Goal: Task Accomplishment & Management: Use online tool/utility

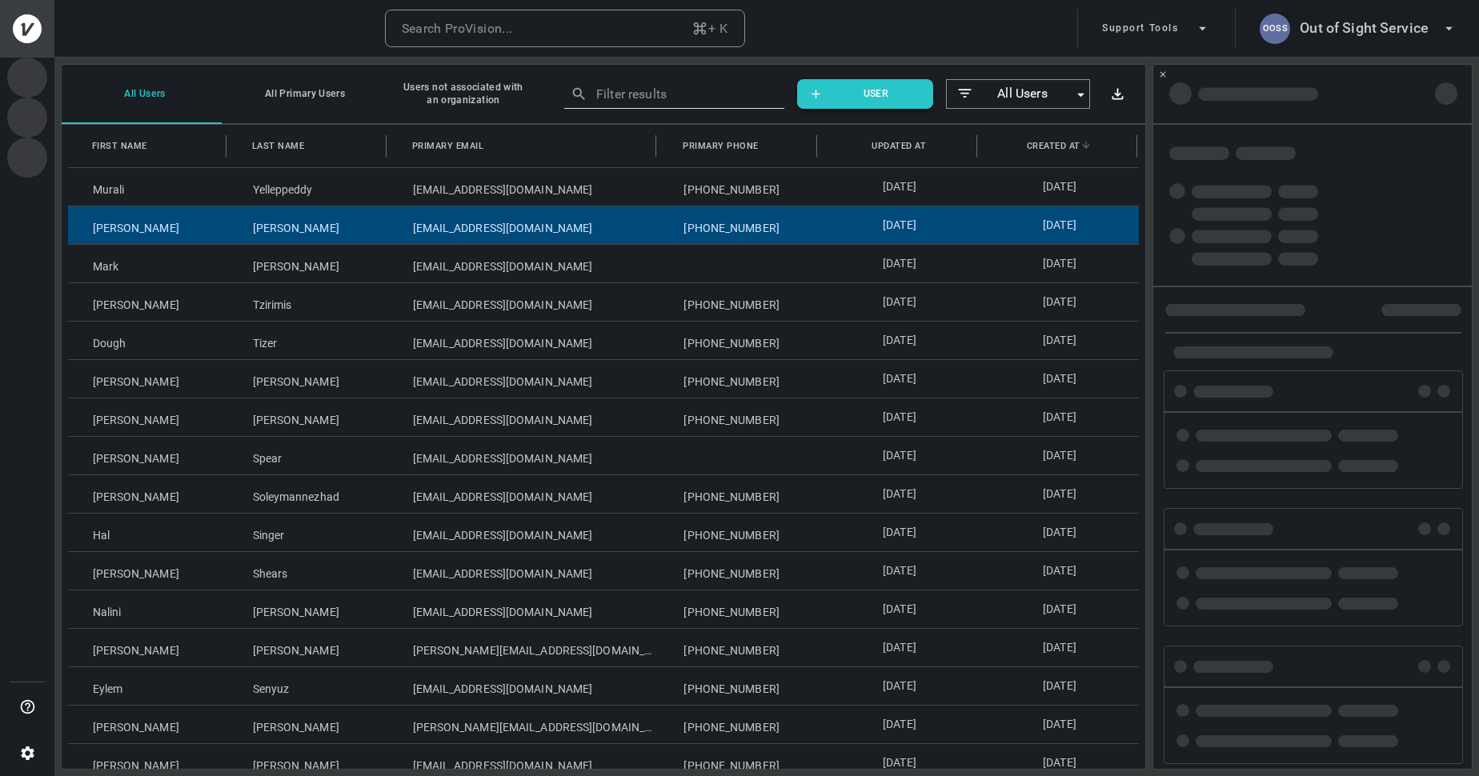
click at [1390, 37] on h6 "Out of Sight Service" at bounding box center [1364, 28] width 129 height 23
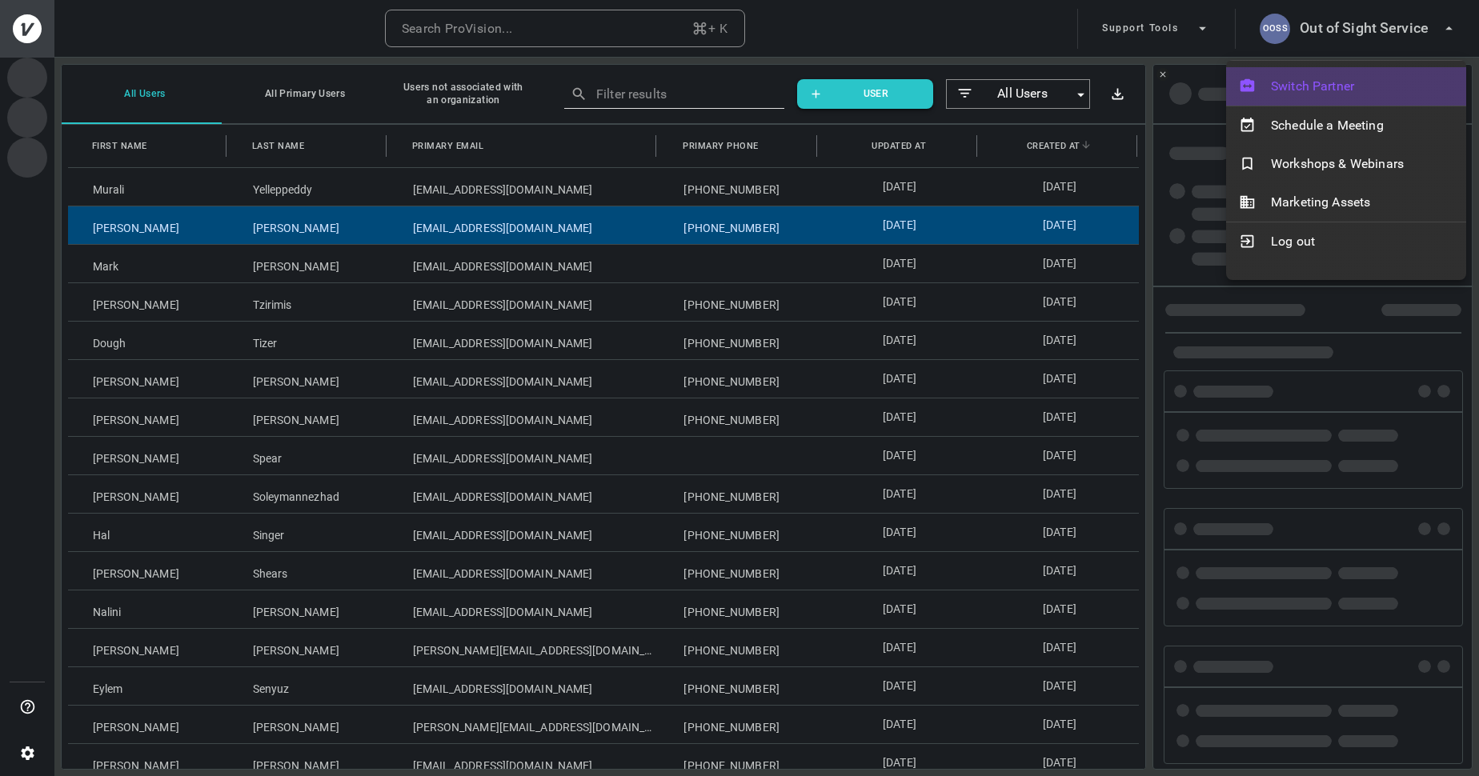
click at [1358, 82] on span "Switch Partner" at bounding box center [1362, 86] width 182 height 19
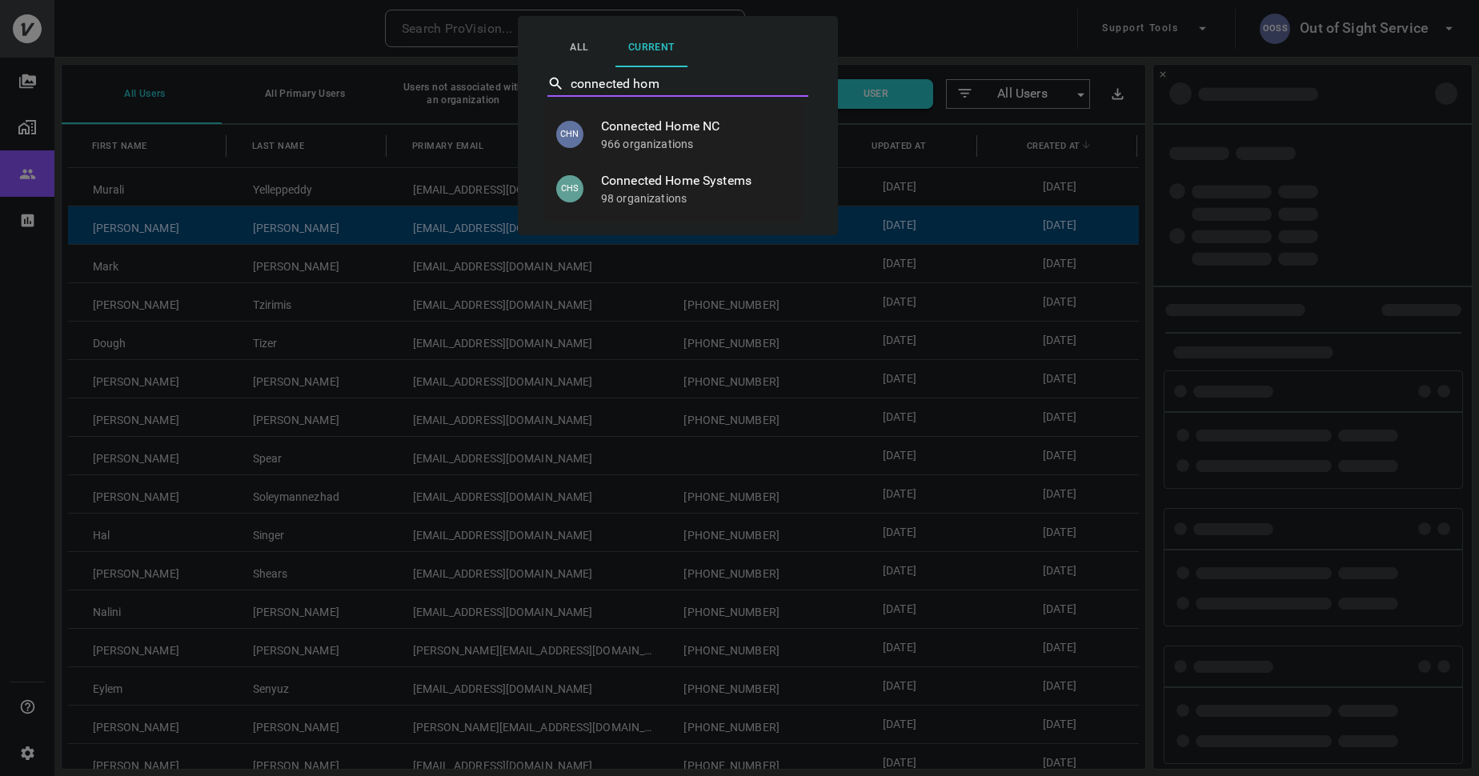
type input "connected home"
click at [651, 193] on p "98 organizations" at bounding box center [696, 199] width 191 height 16
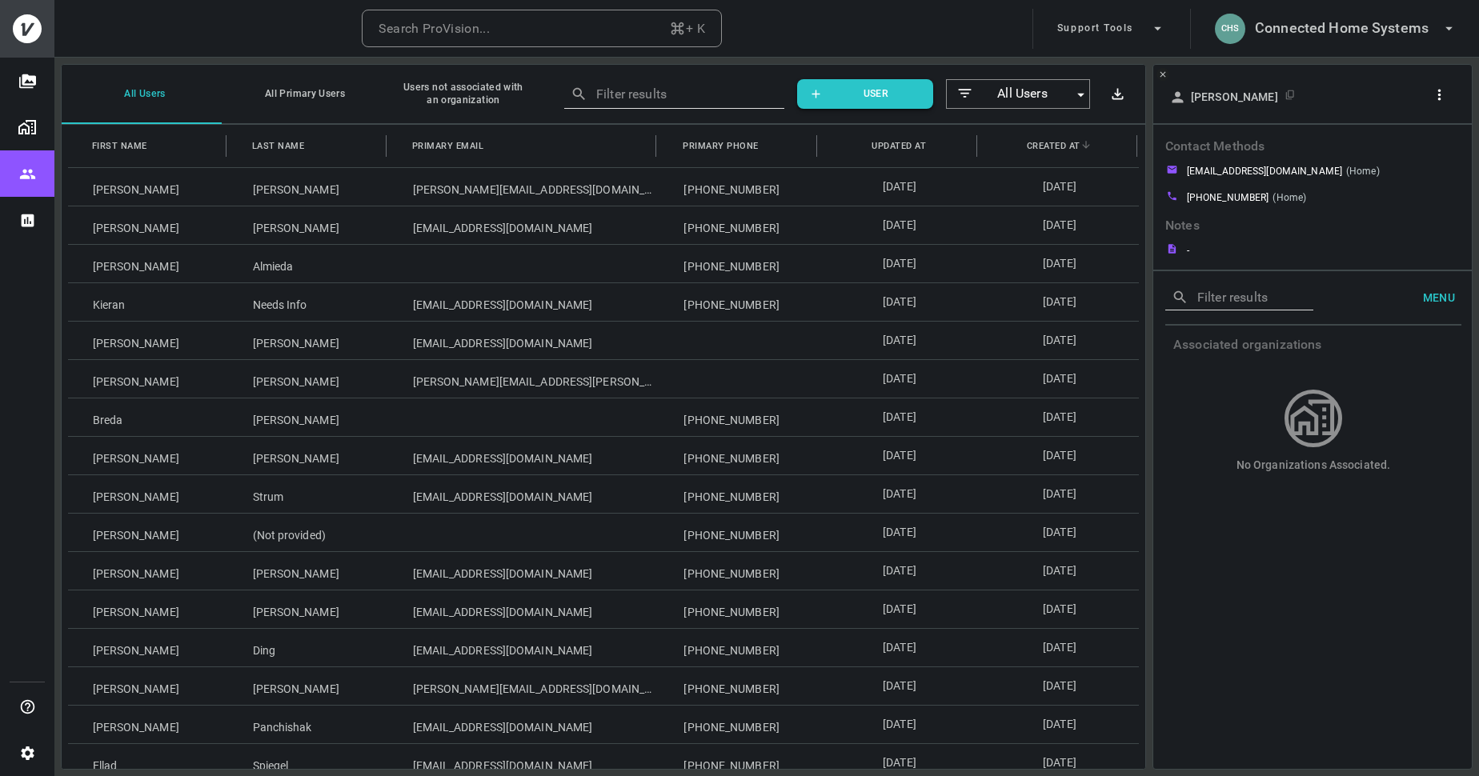
click at [1439, 97] on icon "button" at bounding box center [1439, 94] width 17 height 17
click at [1400, 148] on p "Copy Client ID" at bounding box center [1413, 152] width 80 height 19
click at [1440, 103] on ul "Update User Copy Client ID" at bounding box center [1398, 138] width 134 height 70
click at [1438, 95] on div at bounding box center [739, 388] width 1479 height 776
click at [24, 123] on img "Organizations" at bounding box center [27, 127] width 19 height 19
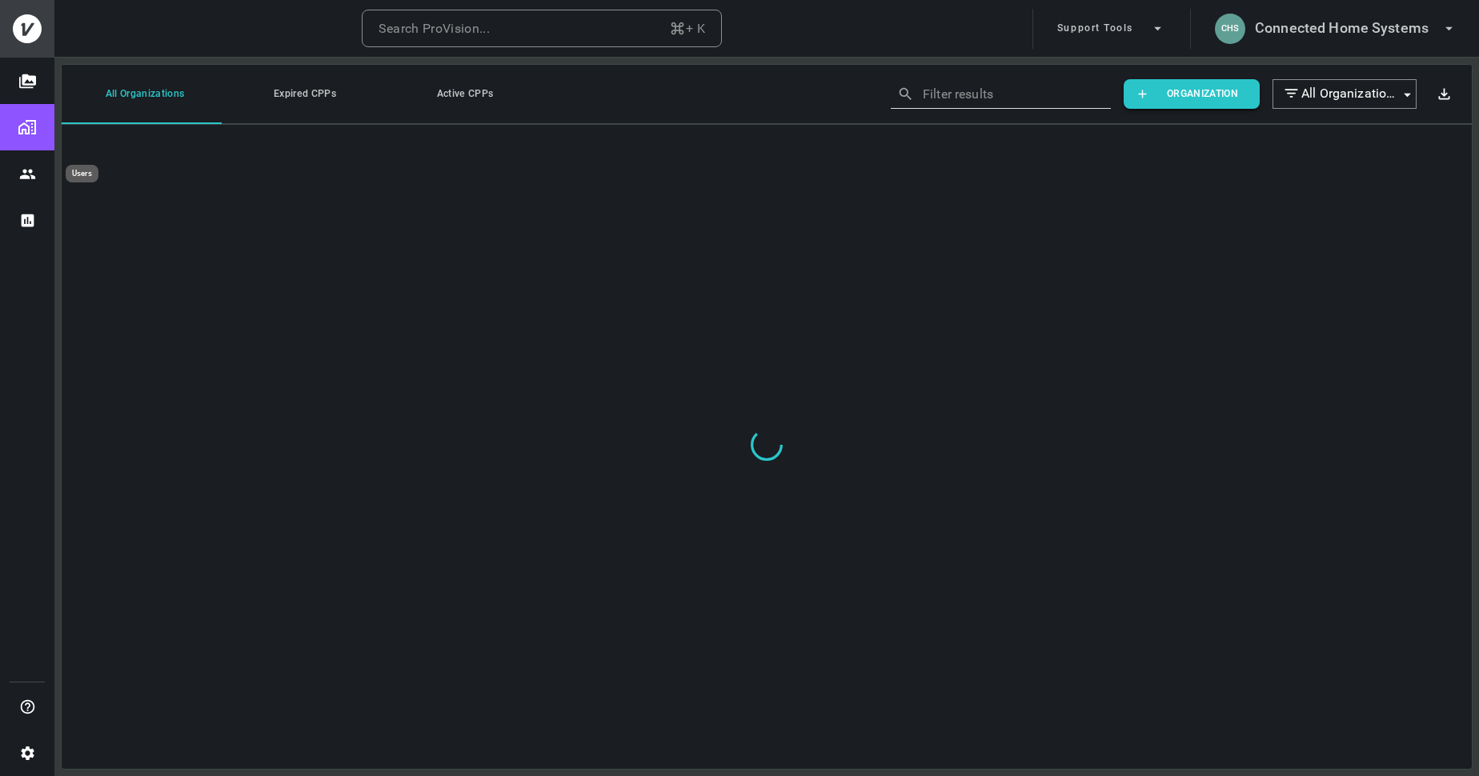
click at [26, 174] on icon "Users" at bounding box center [27, 174] width 17 height 17
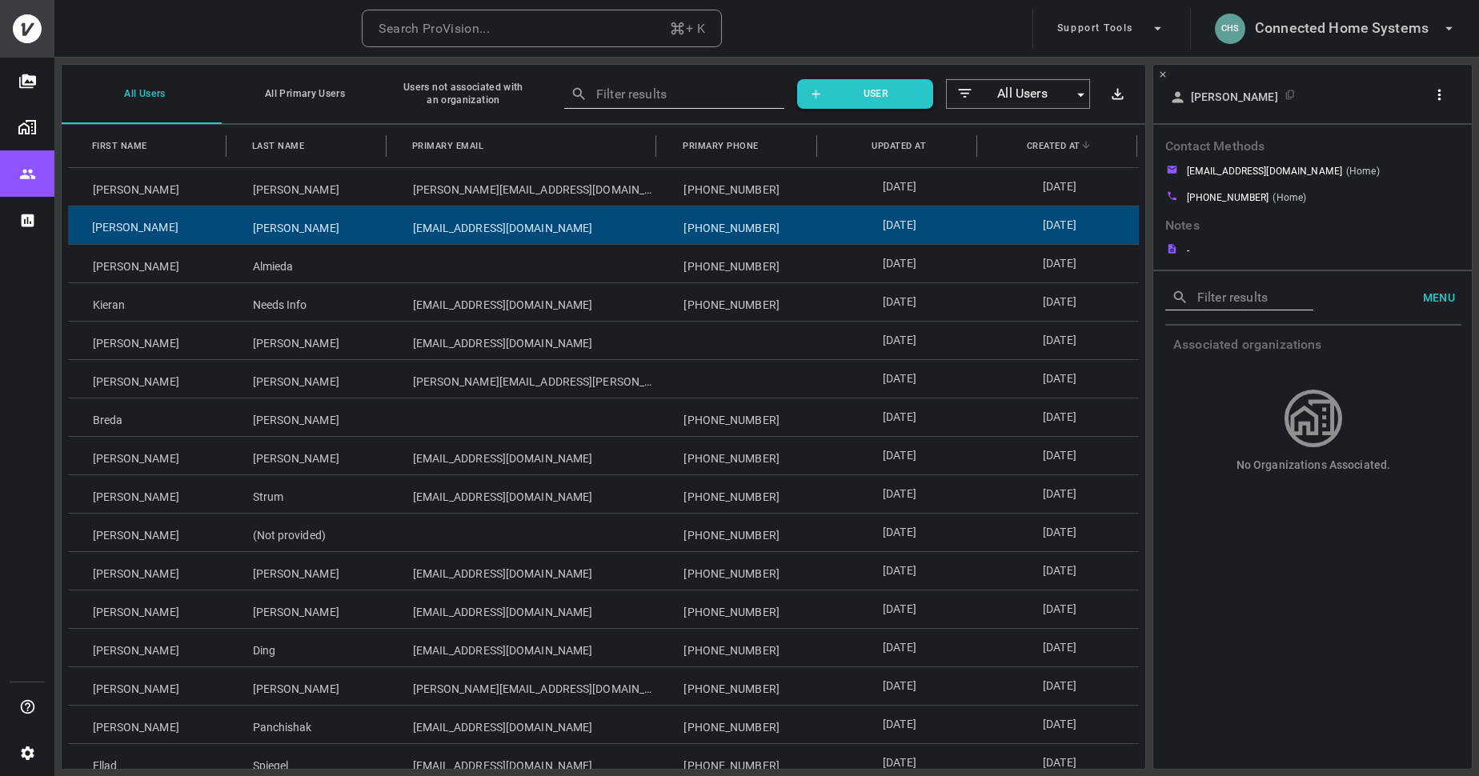
click at [160, 233] on div "Michael" at bounding box center [148, 226] width 160 height 38
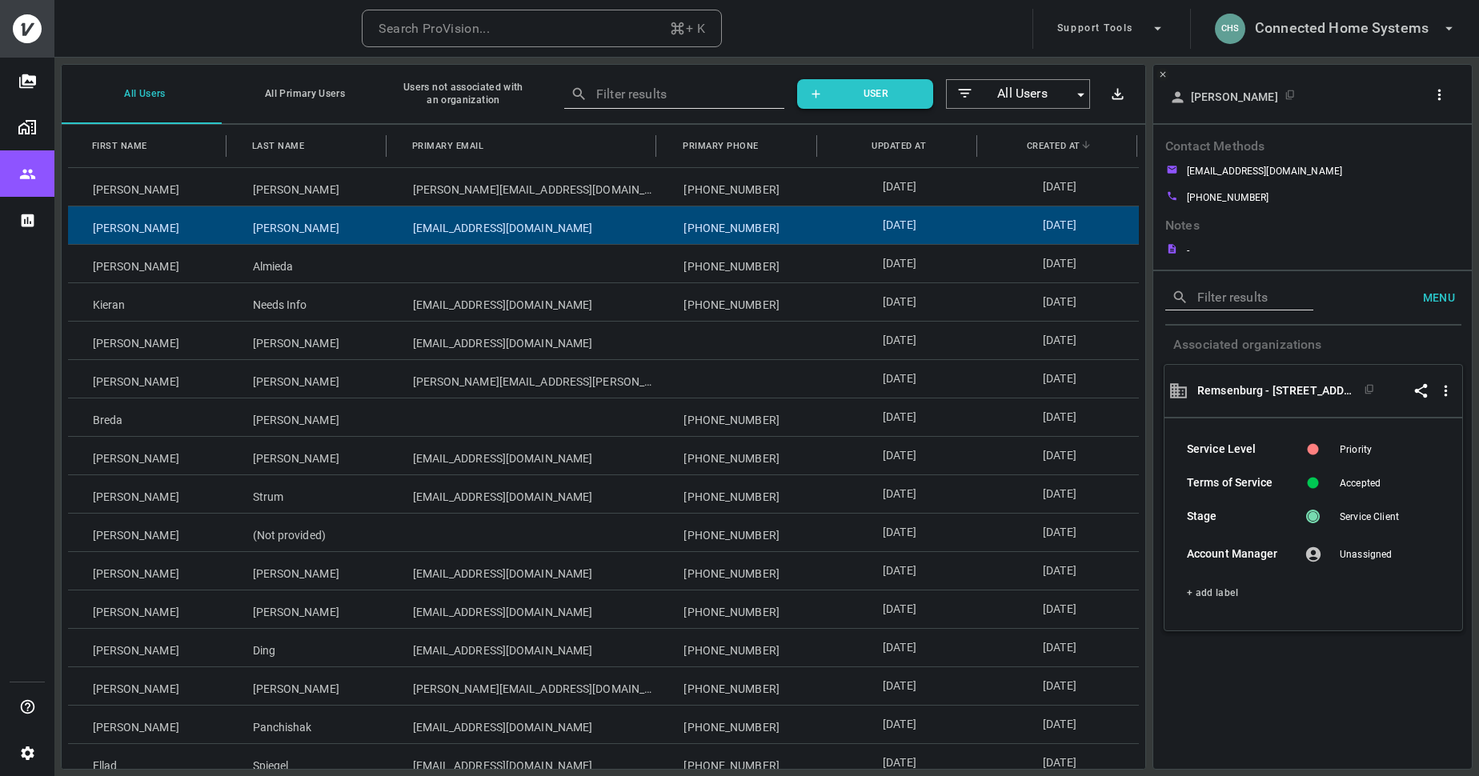
click at [1434, 106] on div at bounding box center [1442, 97] width 30 height 30
click at [1441, 94] on icon "button" at bounding box center [1439, 94] width 3 height 11
click at [1405, 153] on p "Copy Client ID" at bounding box center [1413, 149] width 80 height 19
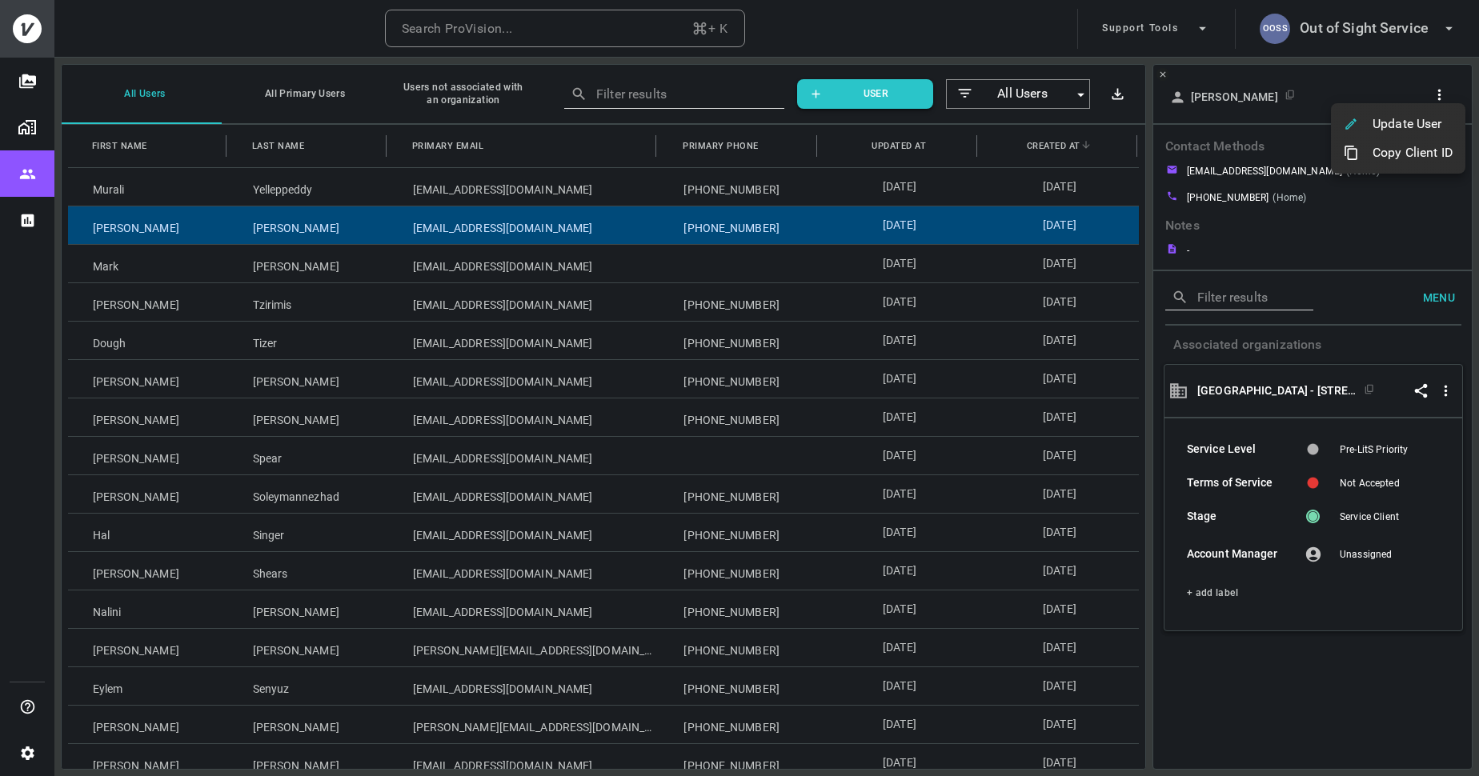
click at [24, 756] on div at bounding box center [739, 388] width 1479 height 776
click at [32, 755] on icon "Settings" at bounding box center [27, 754] width 13 height 14
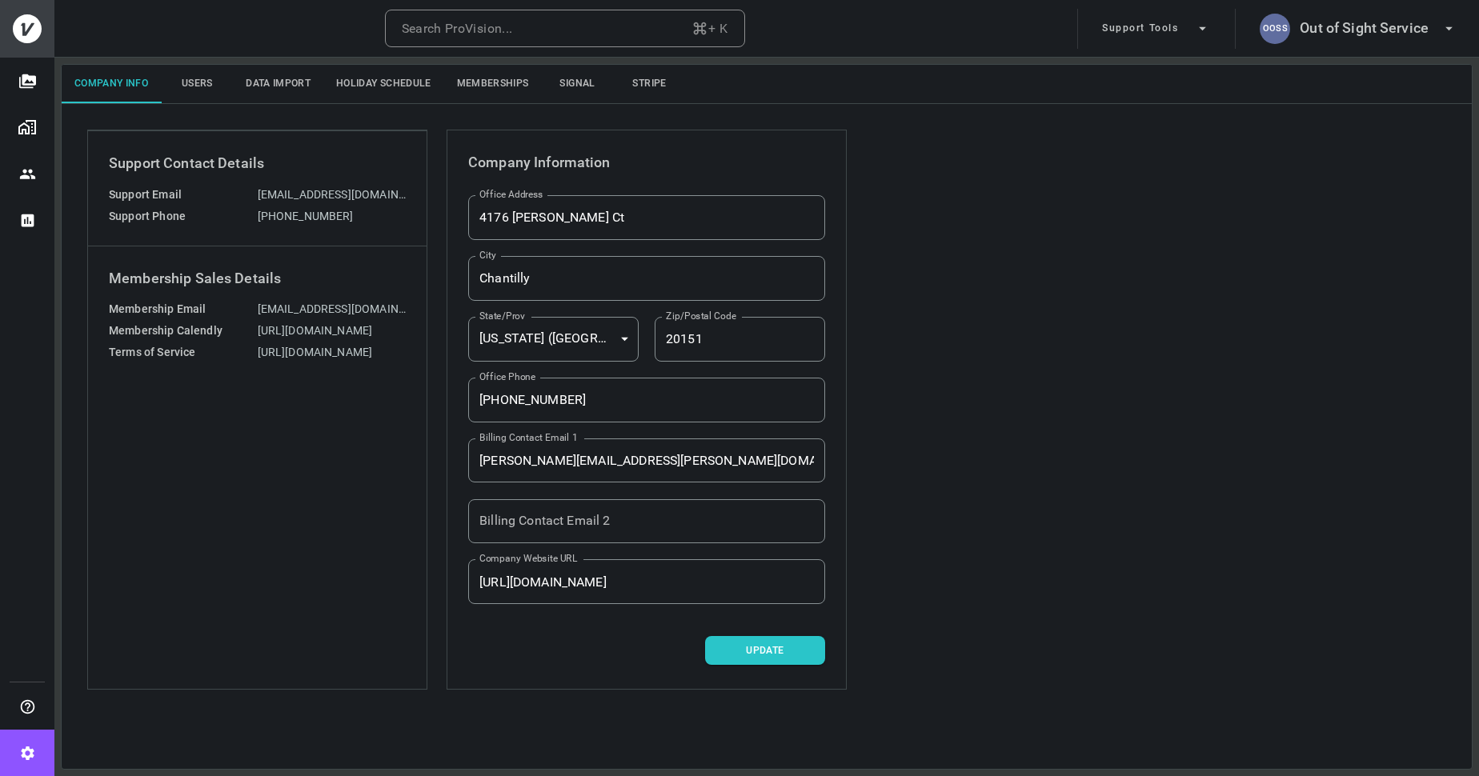
click at [514, 82] on button "Memberships" at bounding box center [493, 84] width 98 height 38
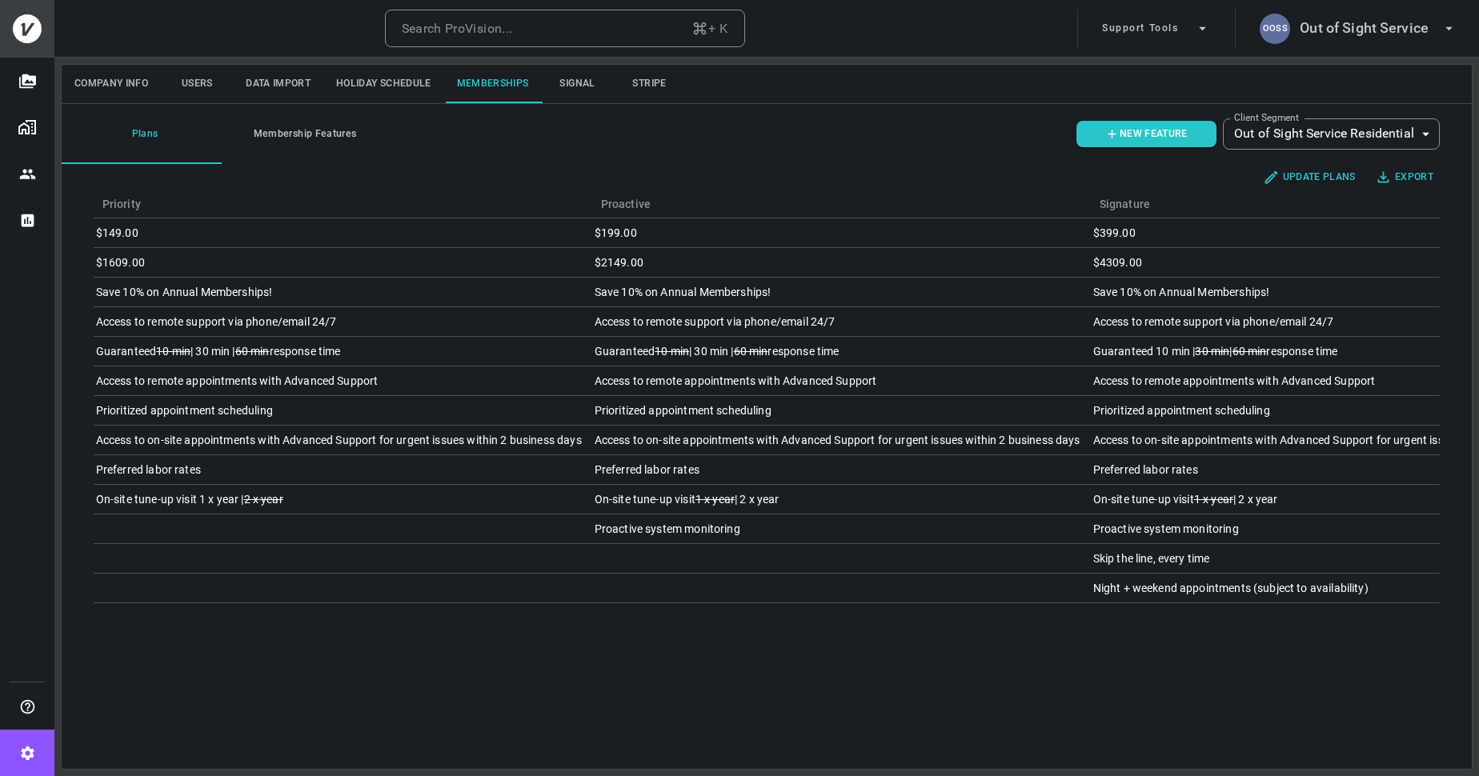
scroll to position [0, 503]
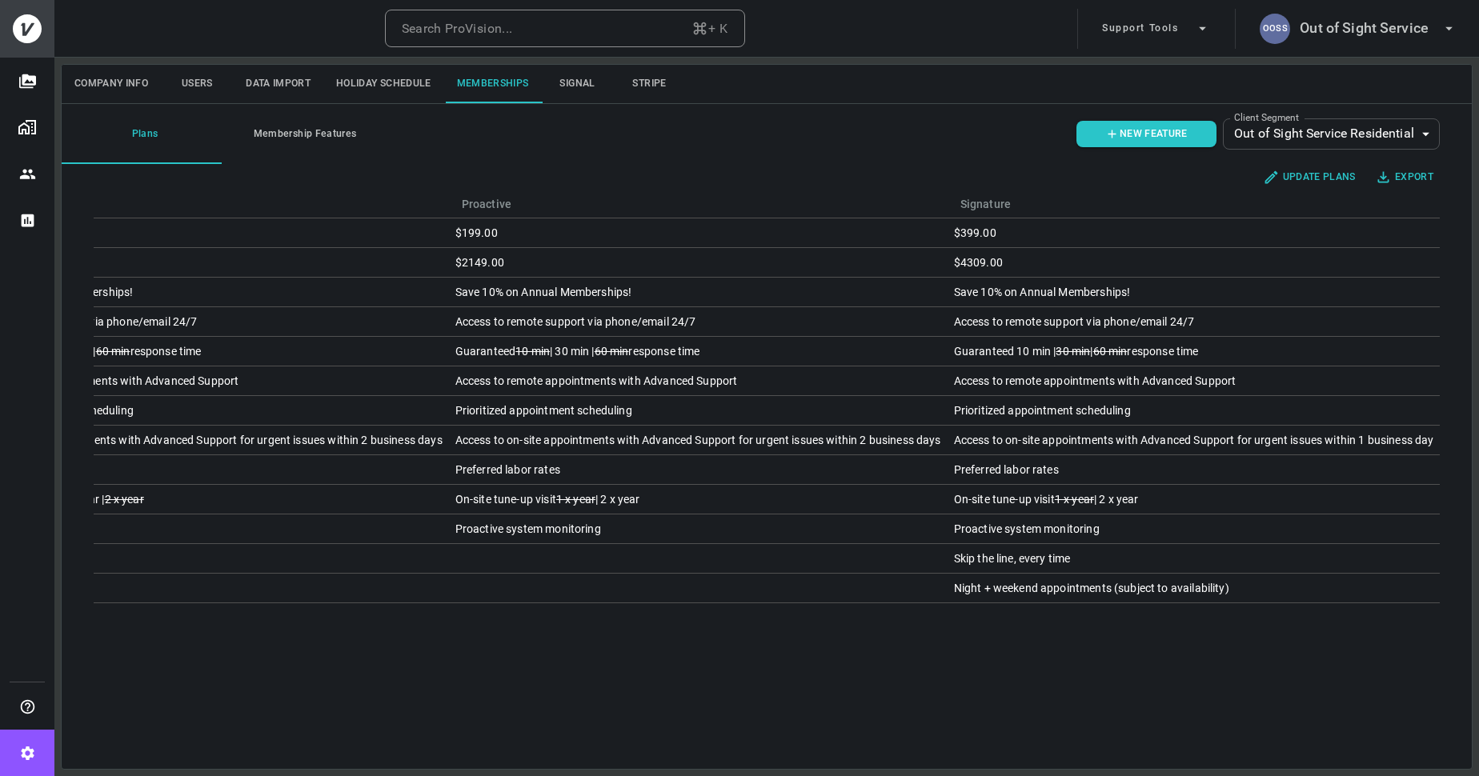
click at [1303, 142] on body "Search ProVision... + K Support Tools OOSS Out of Sight Service Company Info Us…" at bounding box center [739, 388] width 1479 height 776
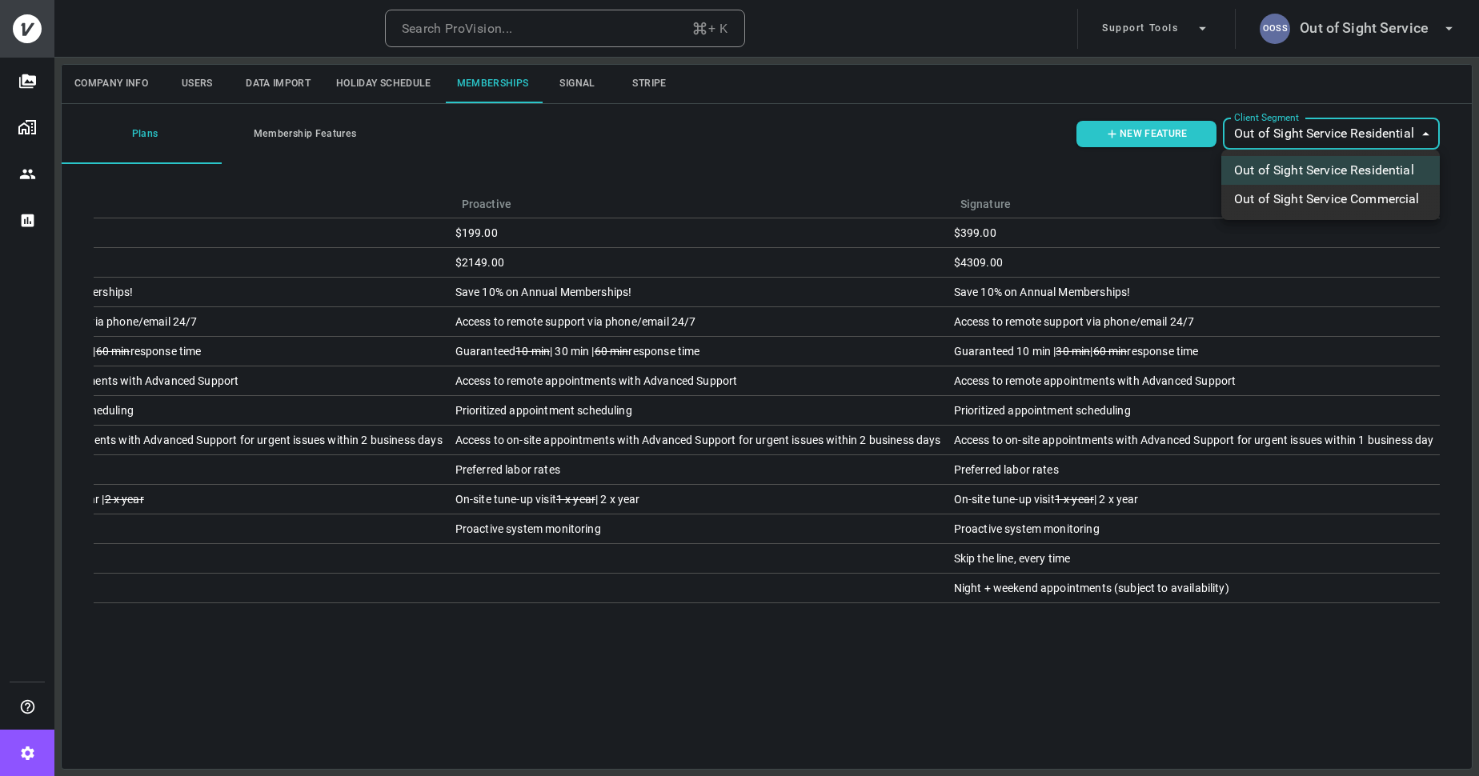
click at [1300, 203] on li "Out of Sight Service Commercial" at bounding box center [1330, 199] width 219 height 29
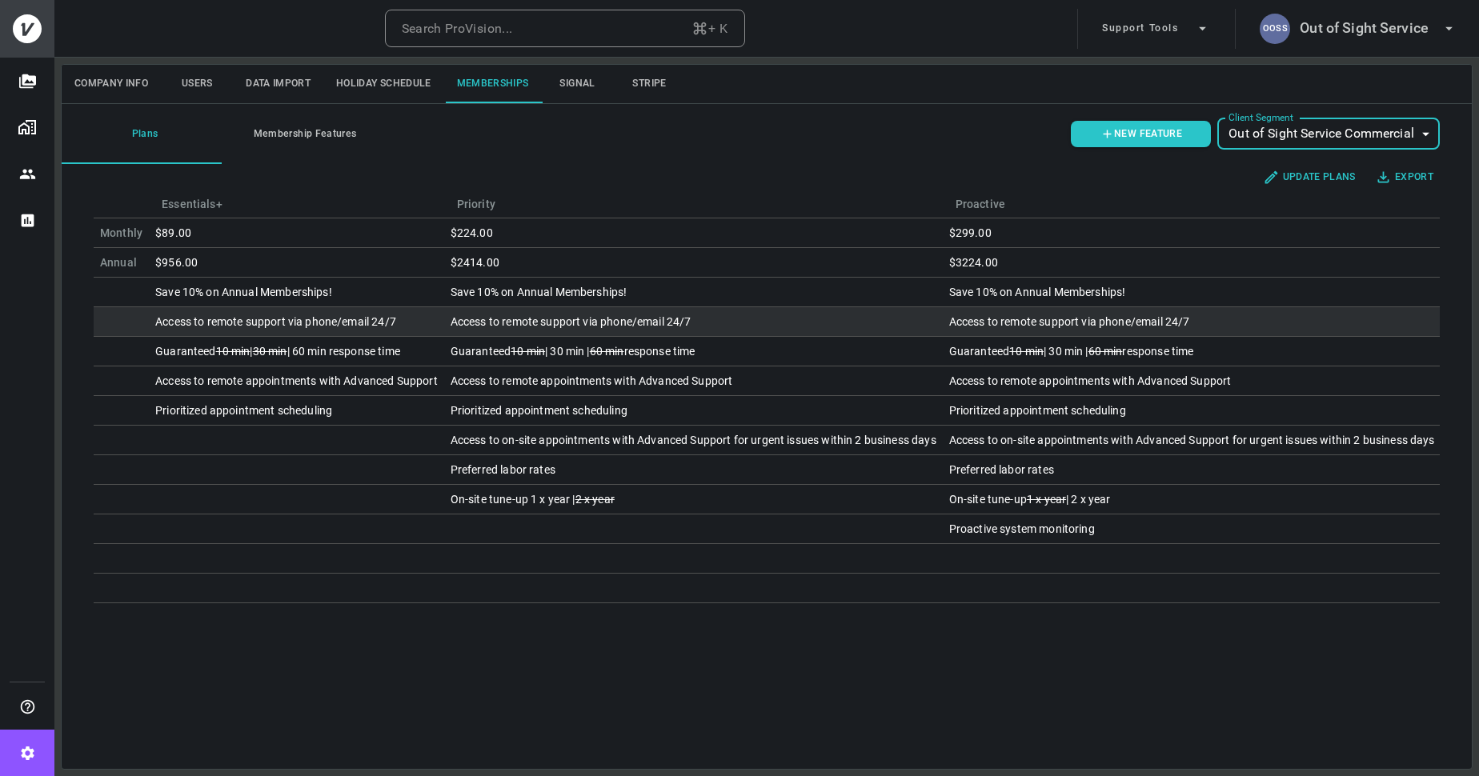
scroll to position [0, 10]
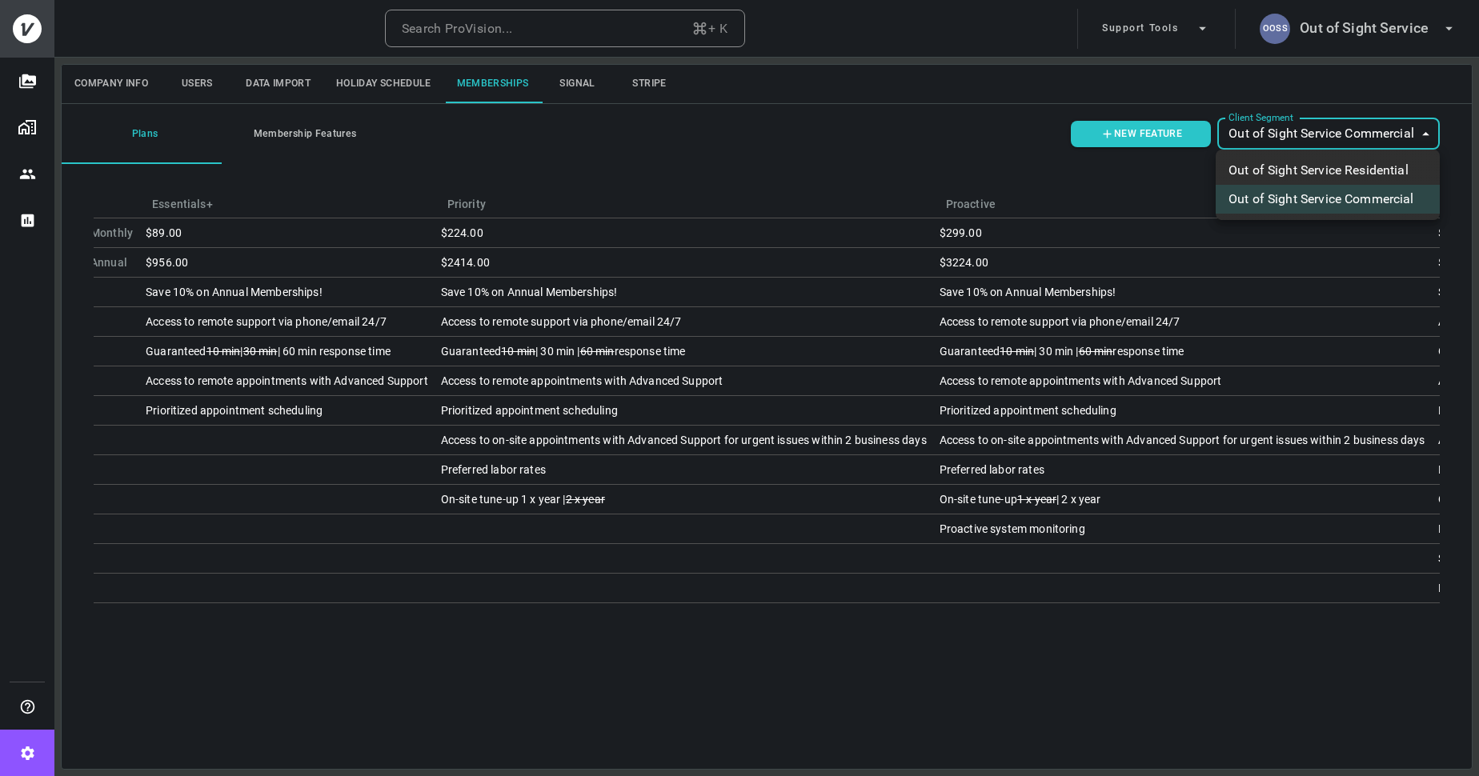
click at [1356, 140] on body "Search ProVision... + K Support Tools OOSS Out of Sight Service Company Info Us…" at bounding box center [739, 388] width 1479 height 776
click at [1313, 159] on li "Out of Sight Service Residential" at bounding box center [1328, 170] width 224 height 29
type input "ovbid-e800cc10-a8f7-4bf2-95ad-e70ec71c73f6"
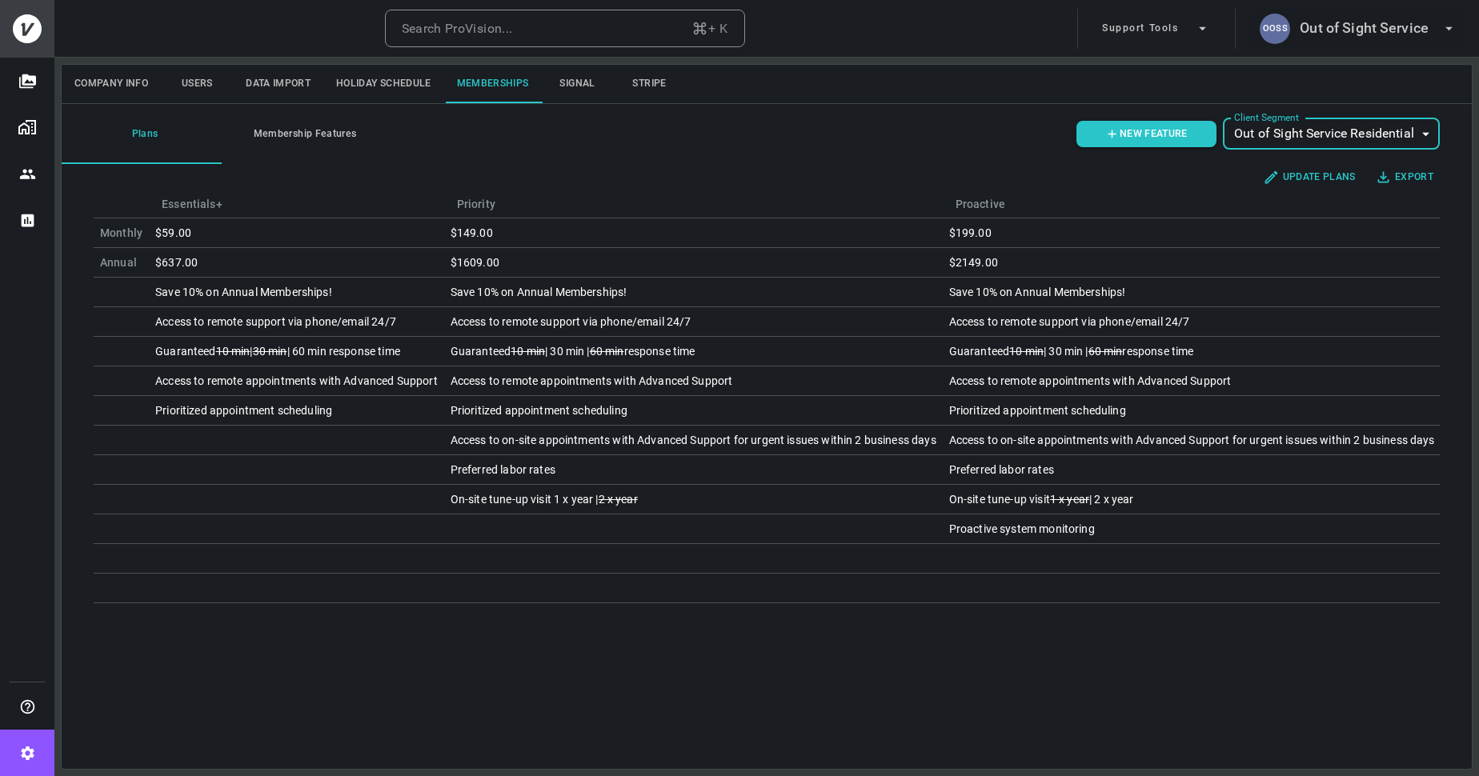
click at [1350, 33] on h6 "Out of Sight Service" at bounding box center [1364, 28] width 129 height 23
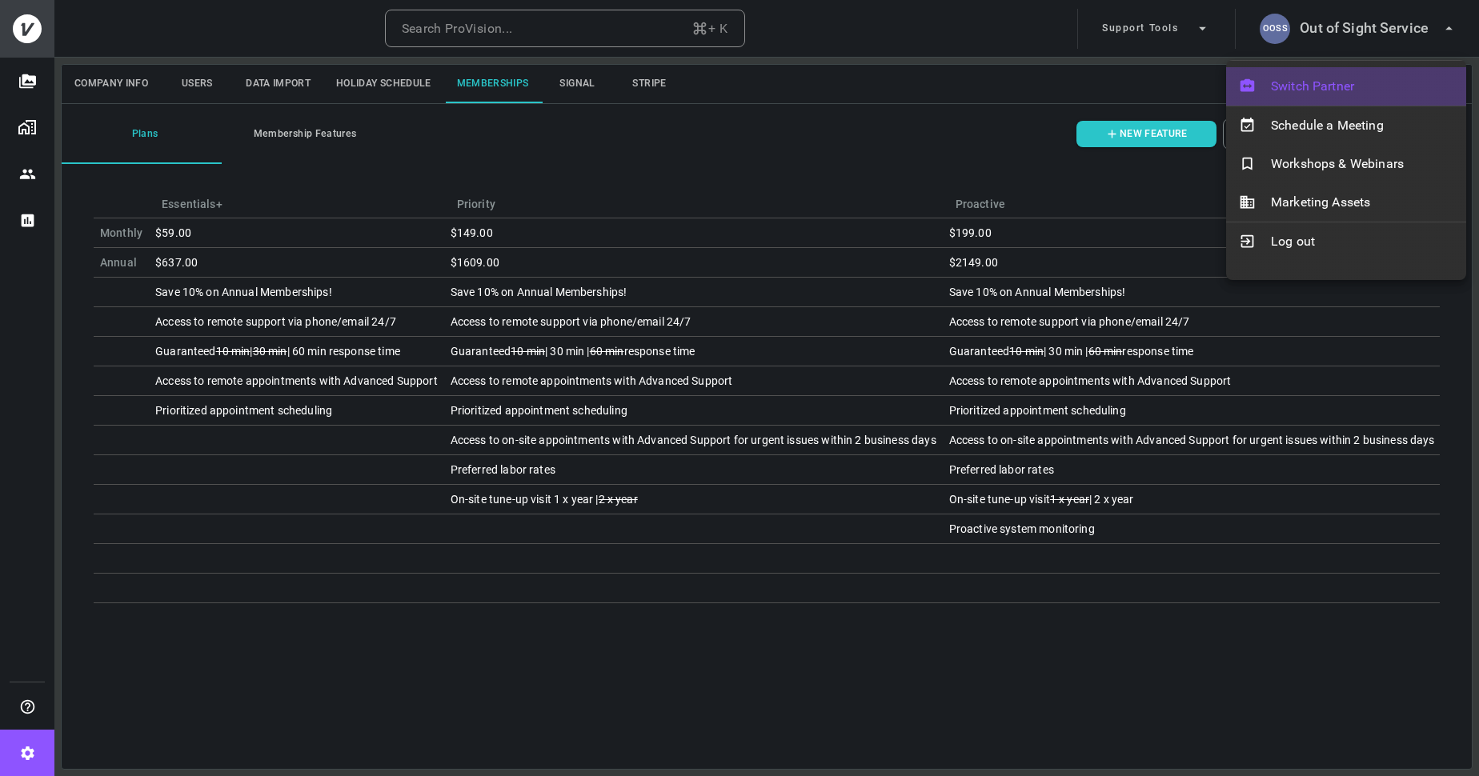
click at [1319, 84] on span "Switch Partner" at bounding box center [1362, 86] width 182 height 19
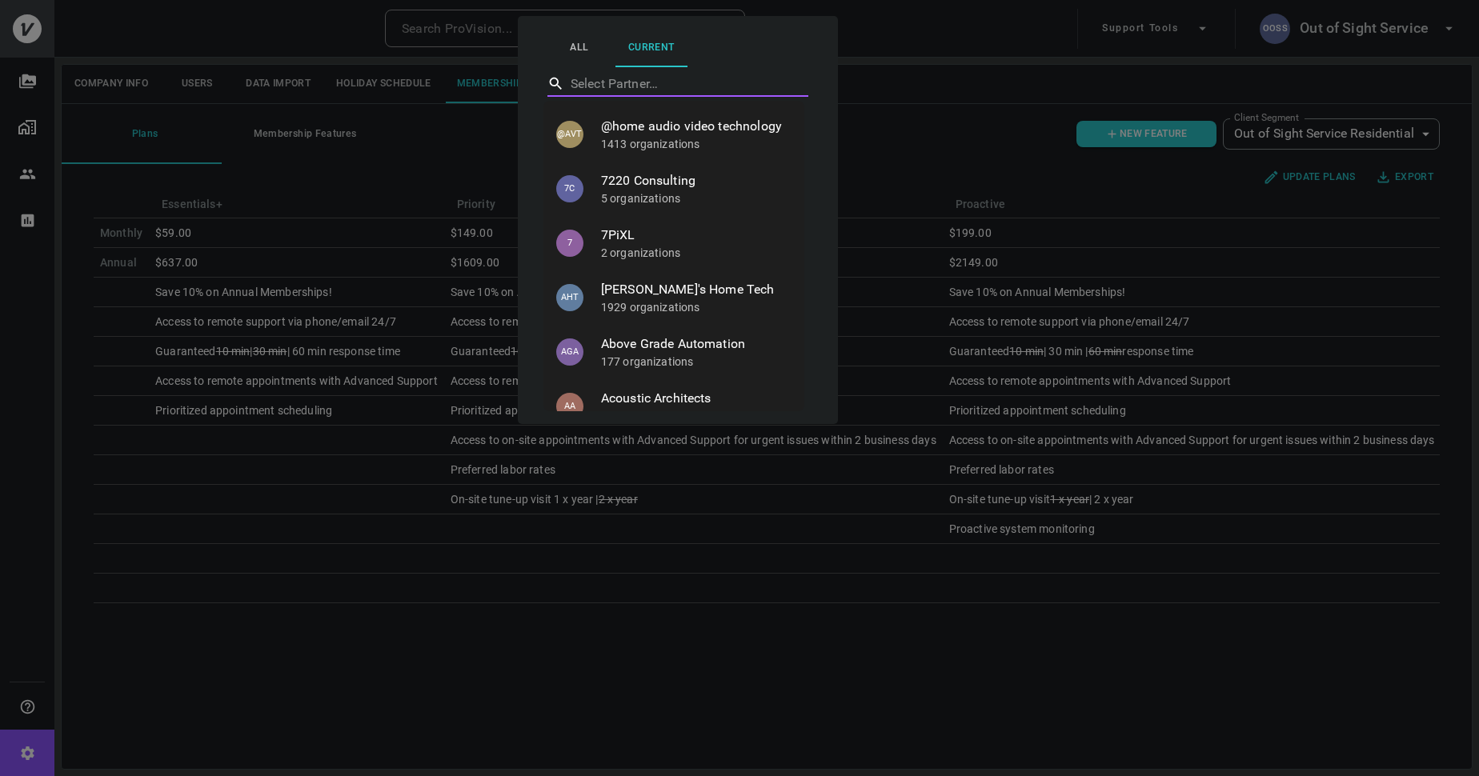
click at [646, 86] on input "text" at bounding box center [678, 83] width 214 height 25
type input "AVS"
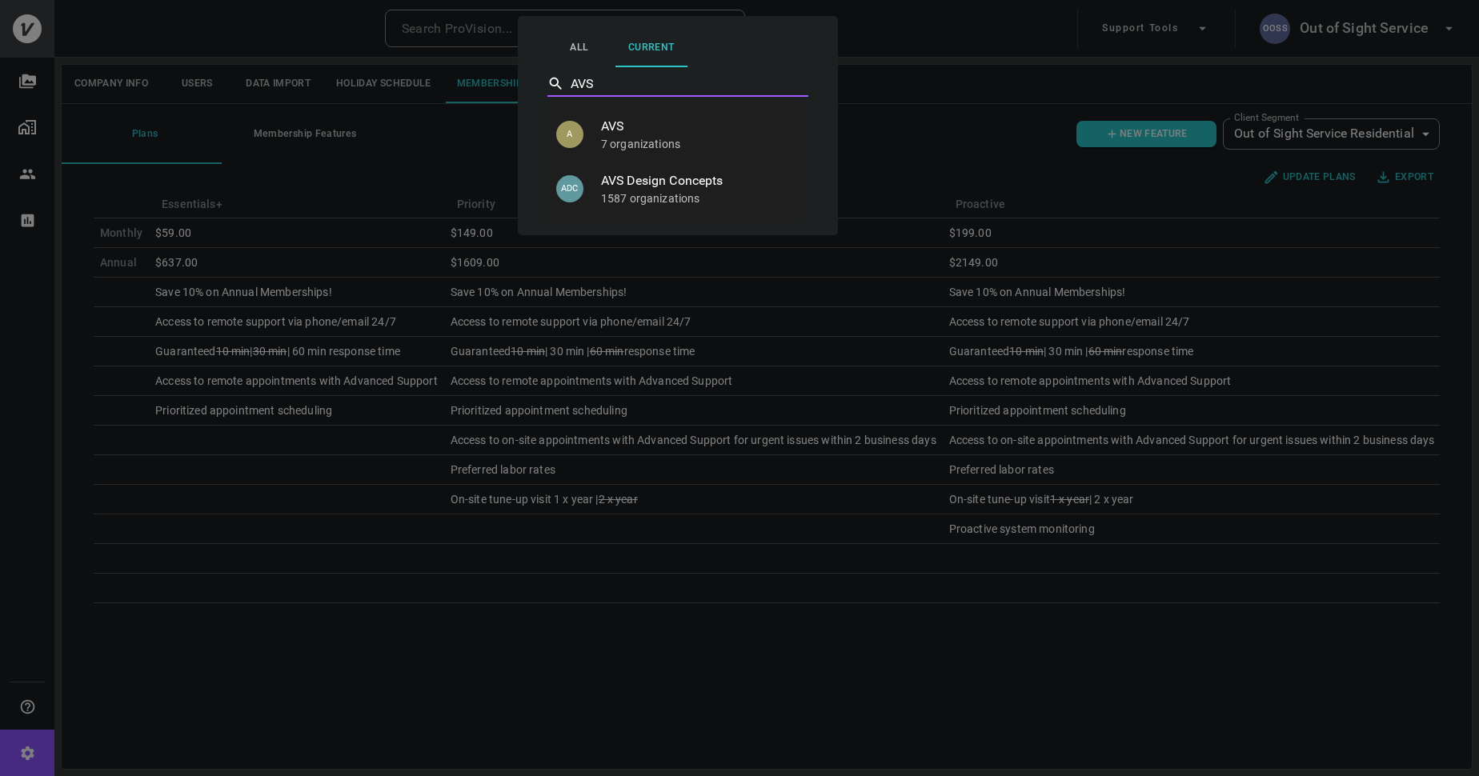
click at [655, 136] on p "7 organizations" at bounding box center [696, 144] width 191 height 16
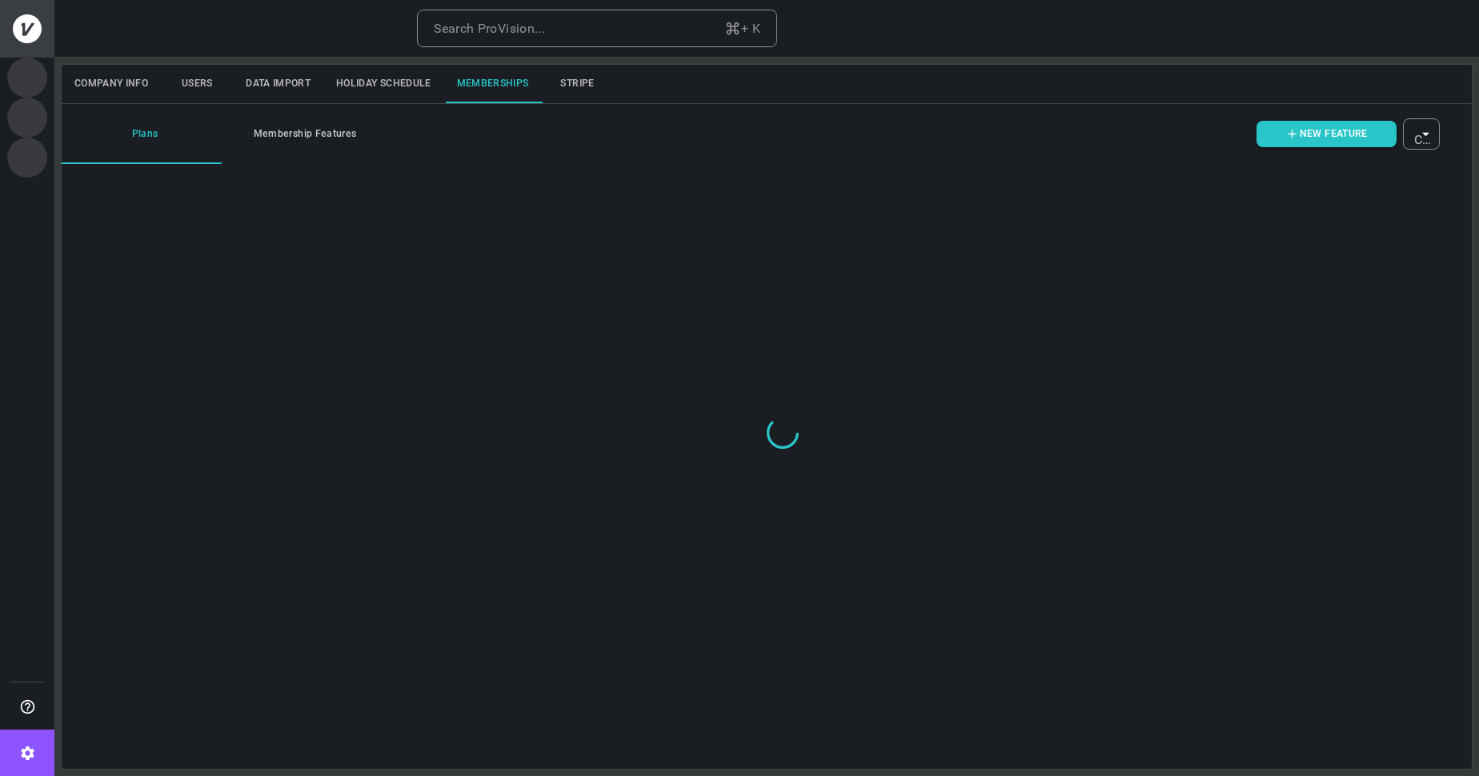
type input "ovbid-fea76328-941b-4ddb-b441-26c8616e7c17"
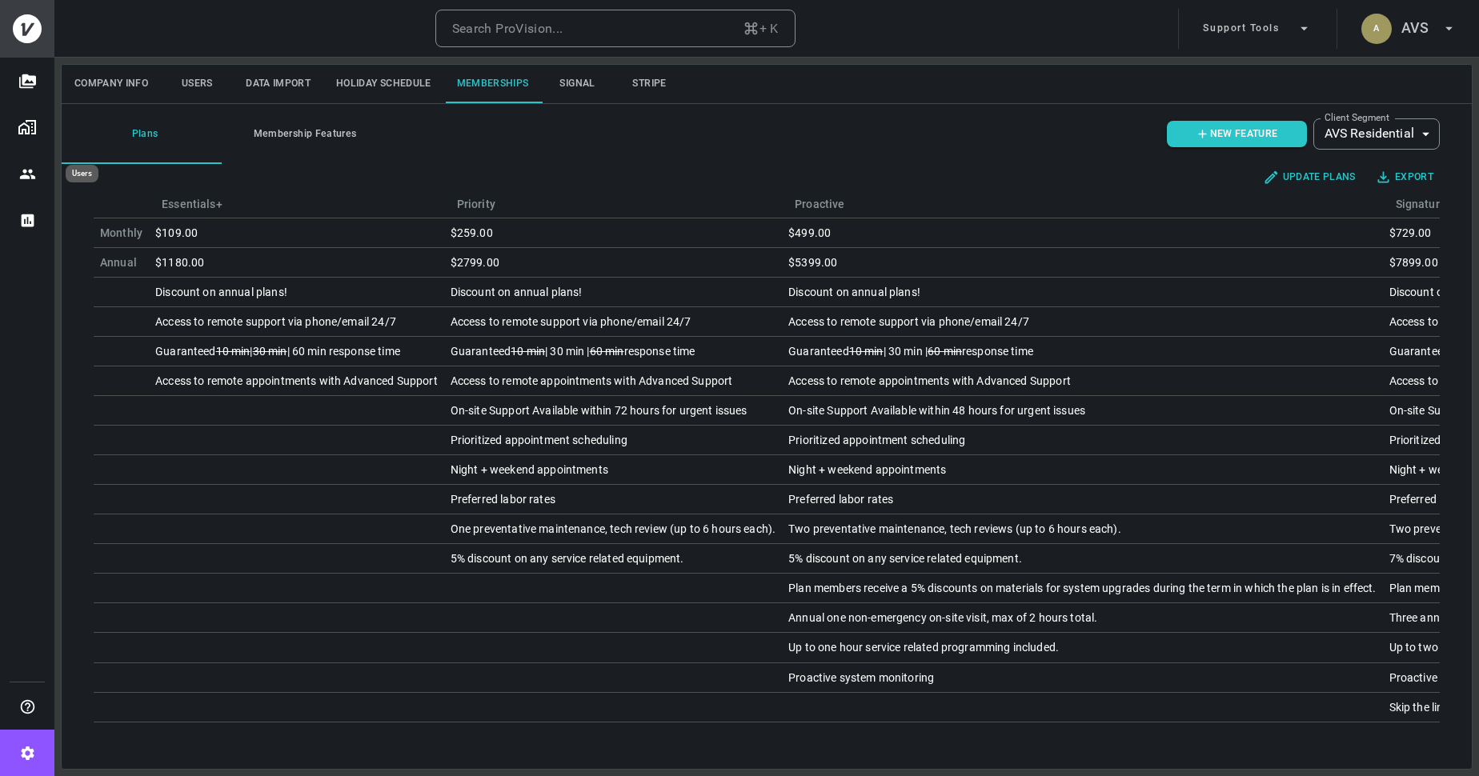
click at [35, 174] on icon "Users" at bounding box center [27, 174] width 17 height 17
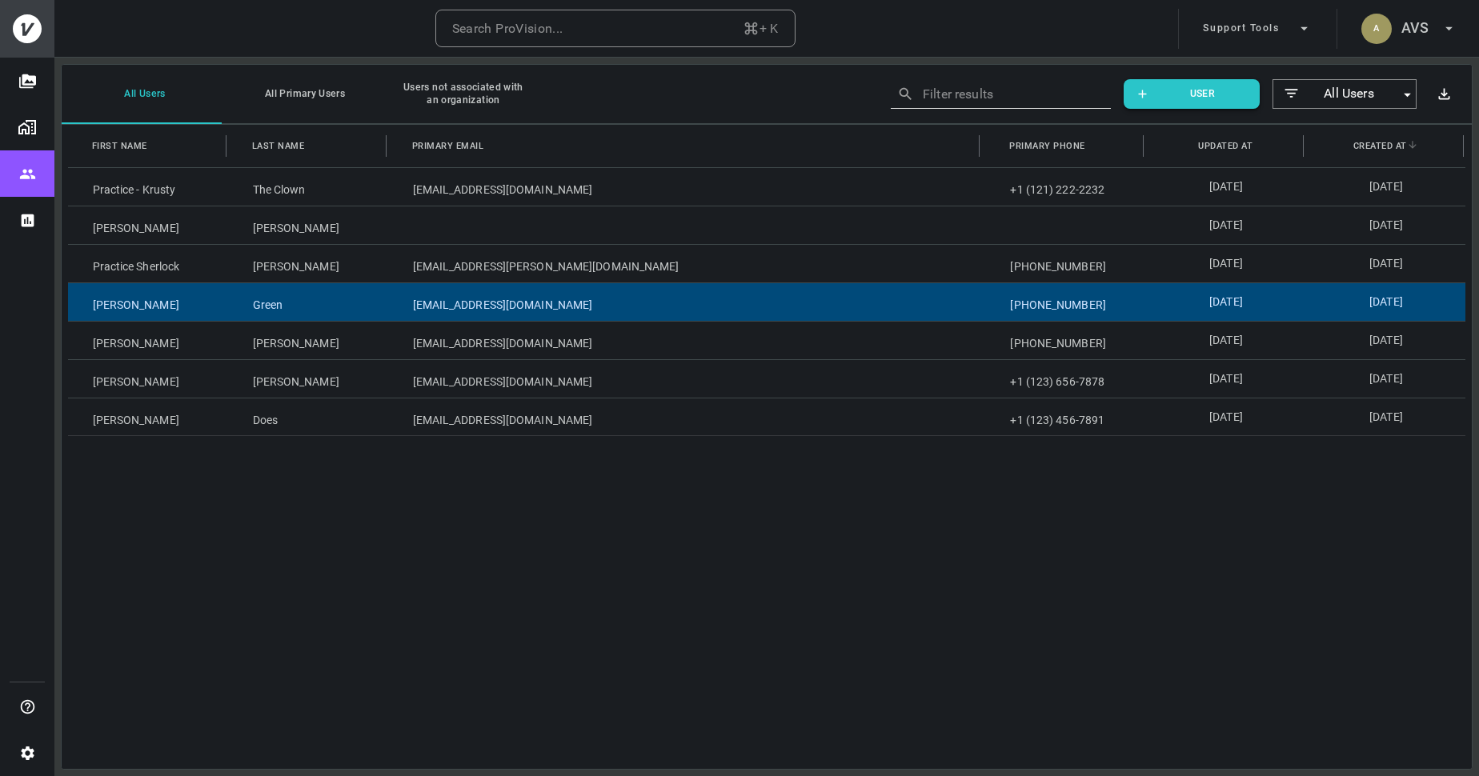
click at [458, 310] on div "[EMAIL_ADDRESS][DOMAIN_NAME]" at bounding box center [687, 302] width 598 height 38
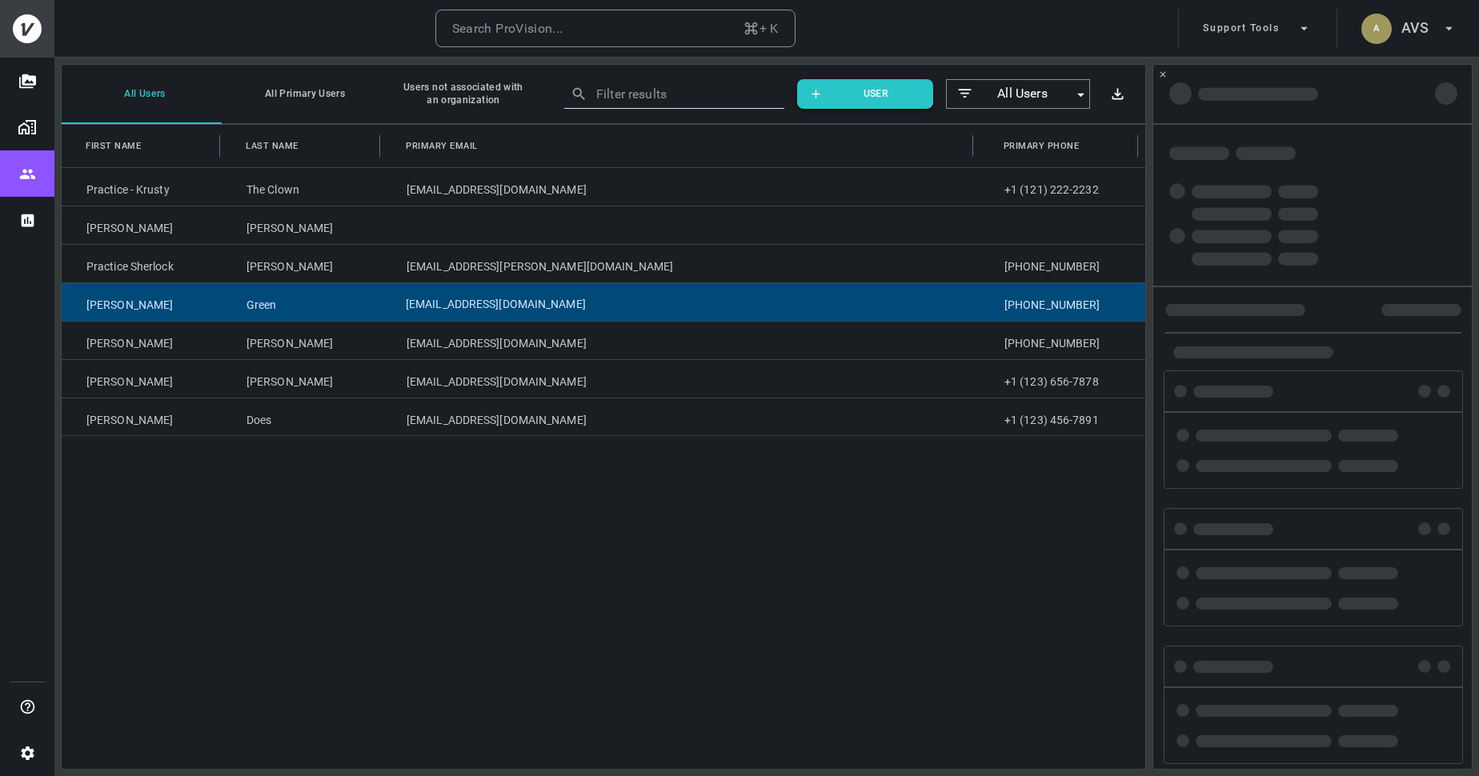
click at [458, 310] on div "[EMAIL_ADDRESS][DOMAIN_NAME]" at bounding box center [681, 302] width 598 height 38
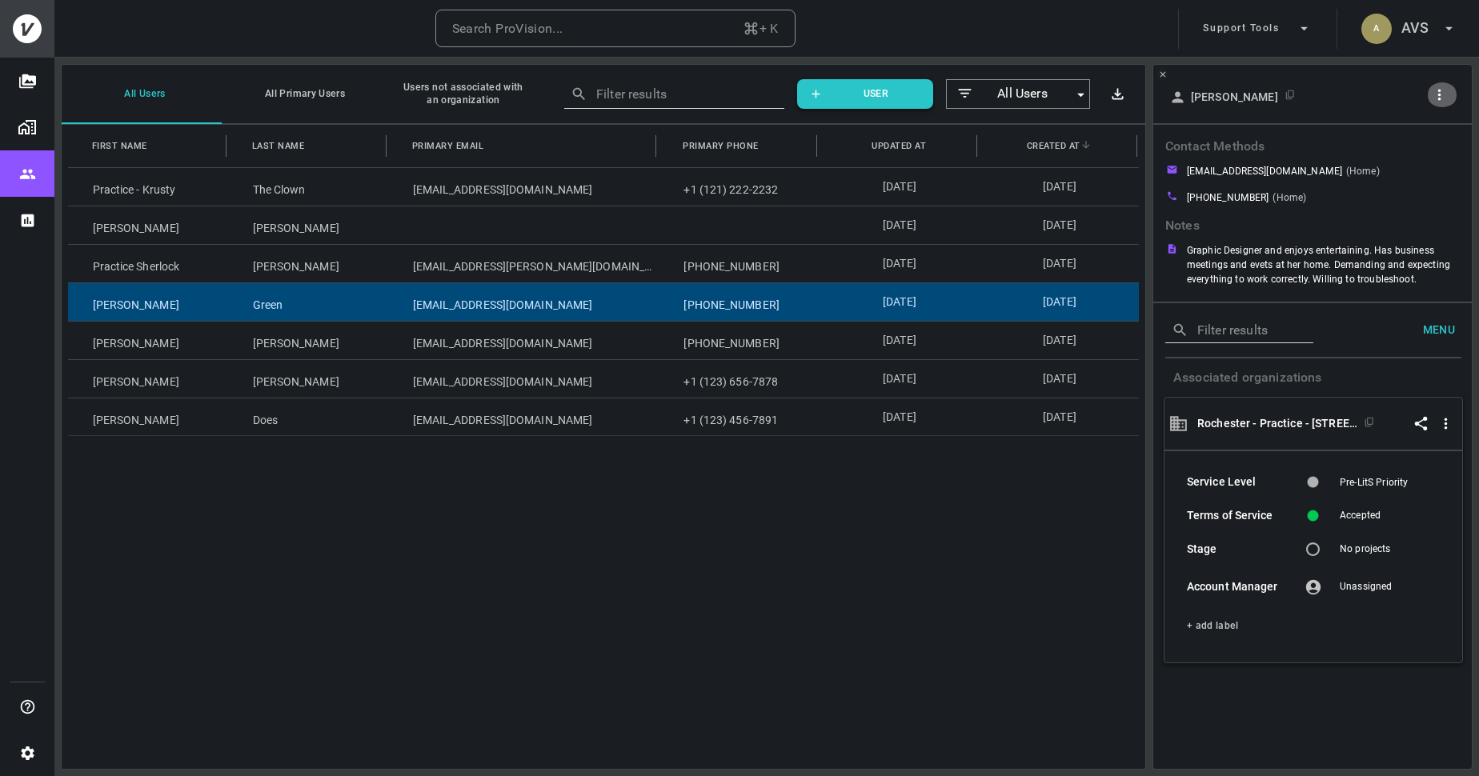
click at [1446, 97] on icon "button" at bounding box center [1439, 94] width 17 height 17
click at [1412, 157] on p "Copy Client ID" at bounding box center [1413, 152] width 80 height 19
